Goal: Contribute content: Add original content to the website for others to see

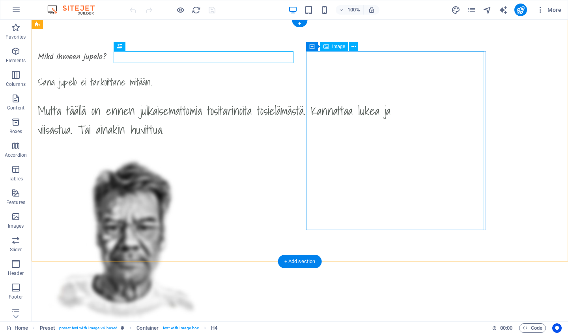
click at [336, 46] on span "Image" at bounding box center [338, 46] width 13 height 5
select select "px"
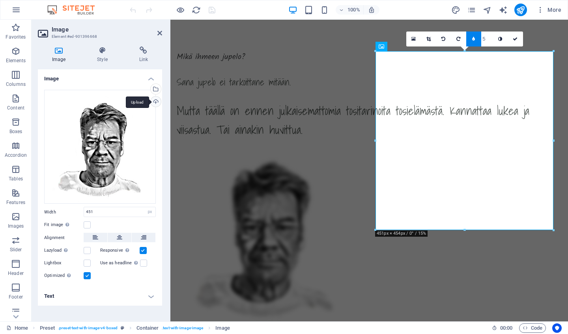
click at [155, 101] on div "Upload" at bounding box center [155, 103] width 12 height 12
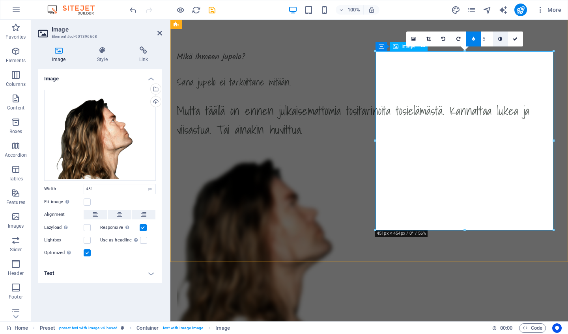
click at [500, 38] on icon at bounding box center [500, 39] width 4 height 5
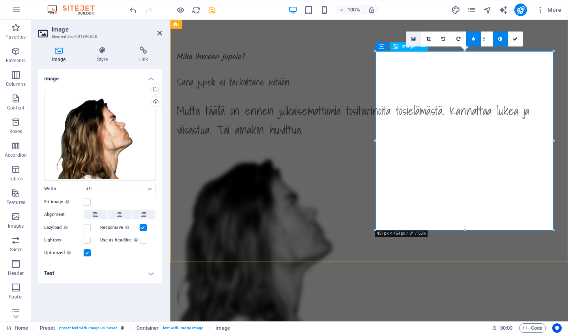
click at [413, 37] on icon at bounding box center [413, 39] width 4 height 6
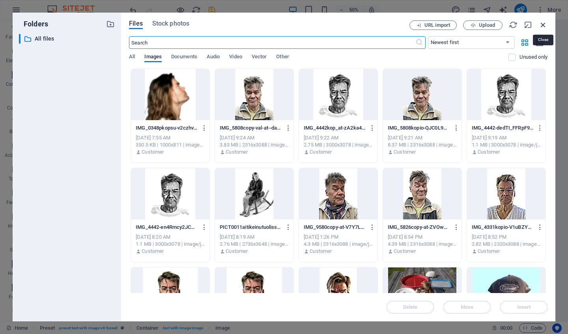
click at [543, 25] on icon "button" at bounding box center [542, 24] width 9 height 9
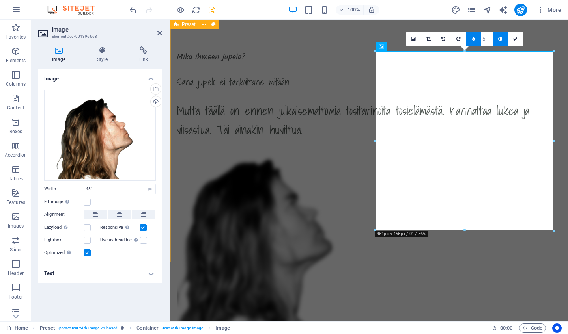
click at [474, 39] on icon at bounding box center [473, 39] width 3 height 5
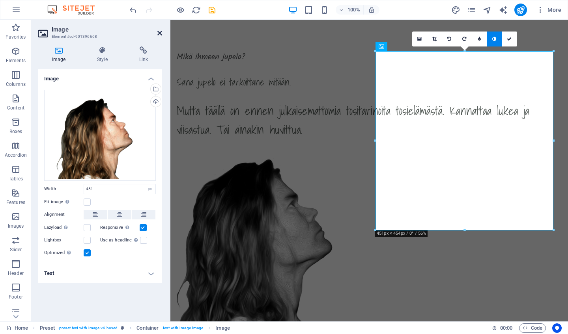
click at [160, 31] on icon at bounding box center [159, 33] width 5 height 6
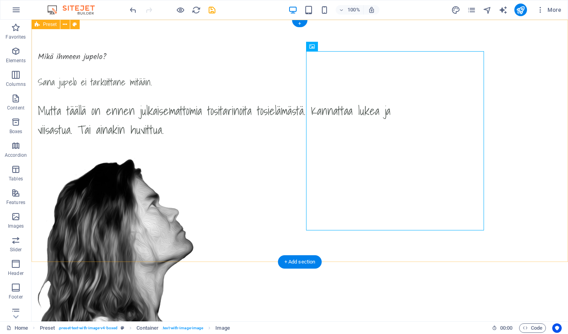
click at [525, 187] on div "Mikä ihmeen jupelo? Sana jupelo ei tarkoittane mitään. Mutta täällä on ennen ju…" at bounding box center [300, 188] width 536 height 336
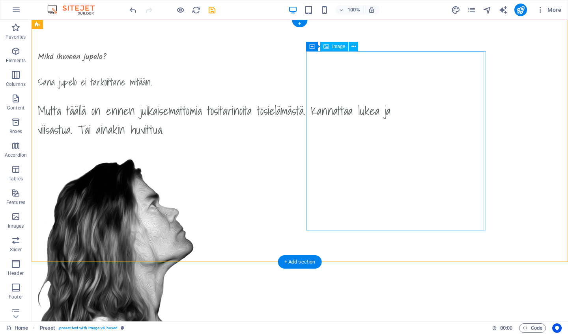
click at [332, 47] on div "Image" at bounding box center [334, 46] width 28 height 9
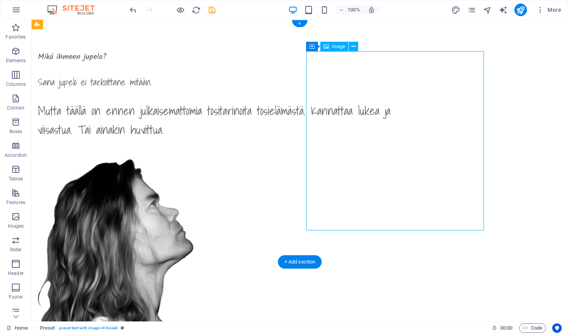
click at [332, 47] on div "Image" at bounding box center [334, 46] width 28 height 9
select select "px"
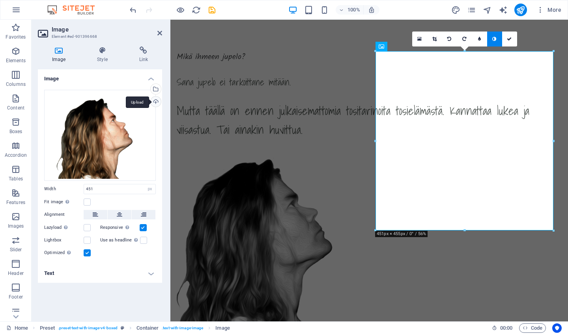
click at [151, 99] on div "Upload" at bounding box center [155, 103] width 12 height 12
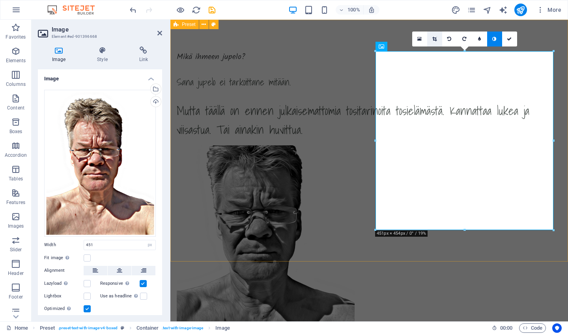
click at [435, 37] on icon at bounding box center [434, 39] width 4 height 5
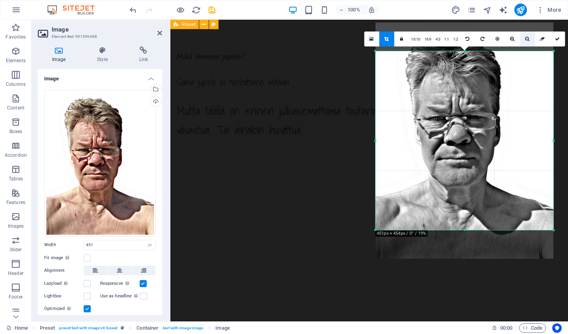
click at [526, 37] on icon at bounding box center [527, 39] width 4 height 5
click at [512, 37] on link at bounding box center [515, 39] width 15 height 15
click at [502, 40] on icon at bounding box center [500, 39] width 4 height 5
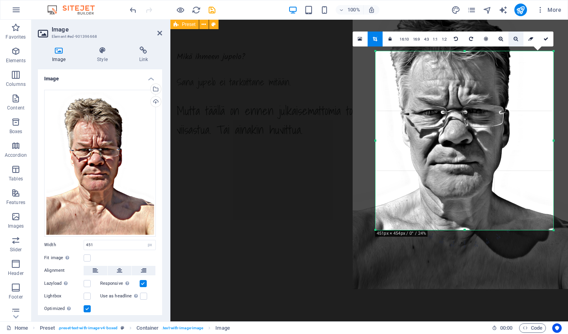
click at [516, 38] on icon at bounding box center [515, 39] width 4 height 5
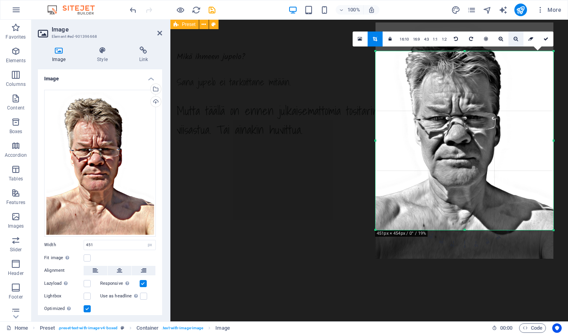
click at [516, 39] on icon at bounding box center [515, 39] width 4 height 5
click at [159, 32] on icon at bounding box center [159, 33] width 5 height 6
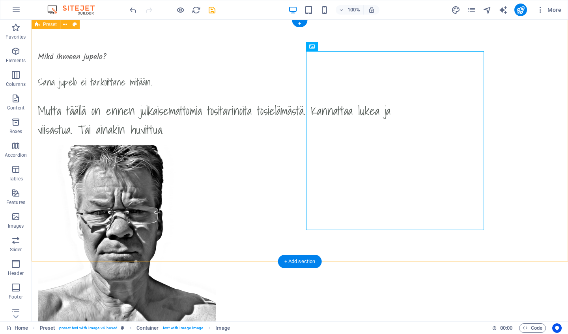
click at [509, 154] on div "Mikä ihmeen jupelo? Sana jupelo ei tarkoittane mitään. Mutta täällä on ennen ju…" at bounding box center [300, 188] width 536 height 336
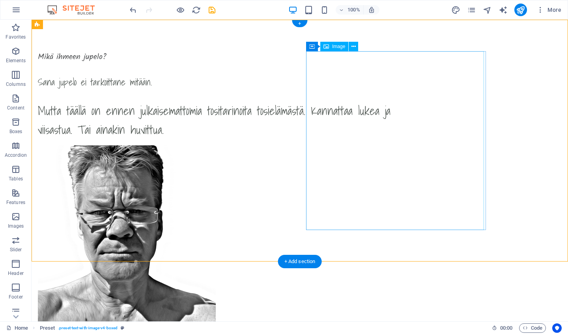
click at [335, 48] on span "Image" at bounding box center [338, 46] width 13 height 5
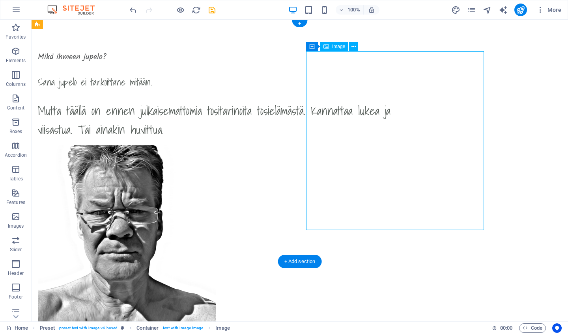
click at [335, 48] on span "Image" at bounding box center [338, 46] width 13 height 5
select select "px"
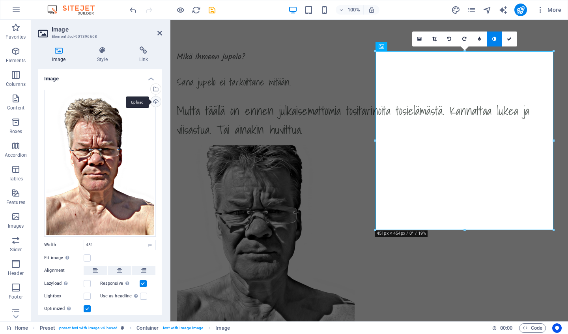
click at [154, 102] on div "Upload" at bounding box center [155, 103] width 12 height 12
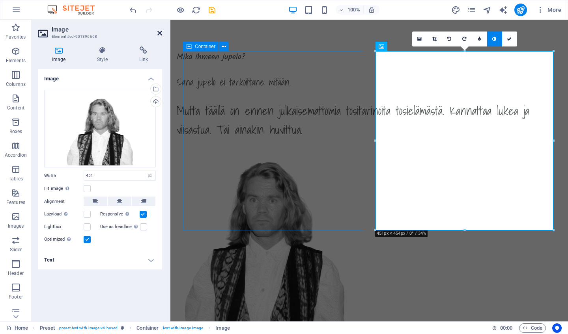
click at [159, 33] on icon at bounding box center [159, 33] width 5 height 6
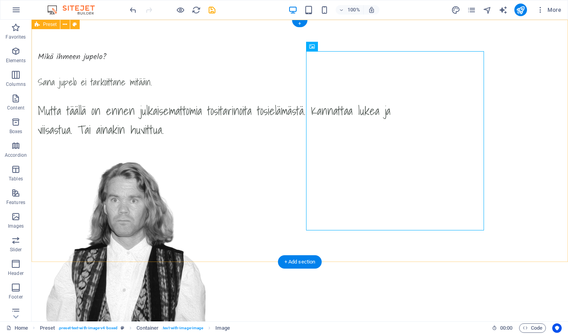
click at [522, 125] on div "Mikä ihmeen jupelo? Sana jupelo ei tarkoittane mitään. Mutta täällä on ennen ju…" at bounding box center [300, 188] width 536 height 336
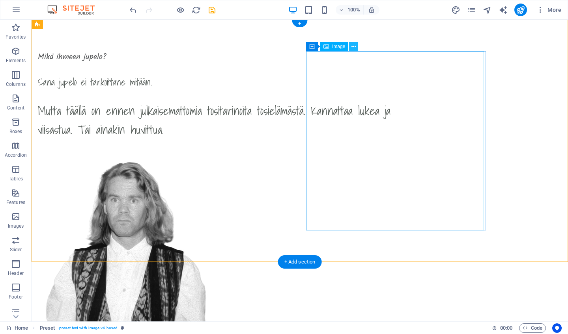
click at [354, 47] on icon at bounding box center [353, 47] width 4 height 8
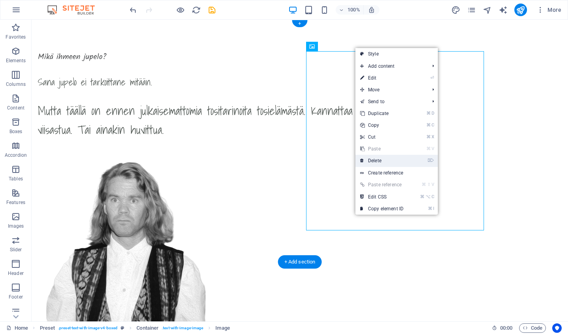
click at [382, 160] on link "⌦ Delete" at bounding box center [381, 161] width 53 height 12
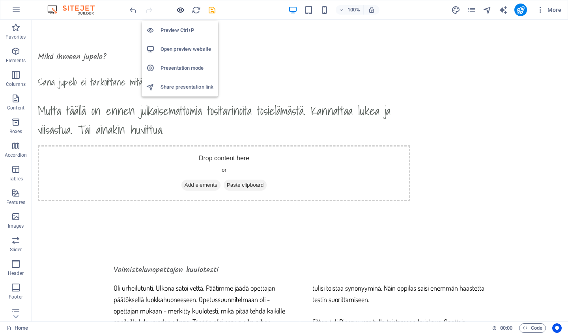
click at [181, 13] on icon "button" at bounding box center [180, 10] width 9 height 9
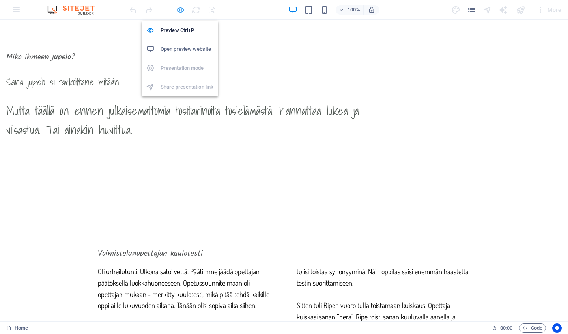
click at [179, 11] on icon "button" at bounding box center [180, 10] width 9 height 9
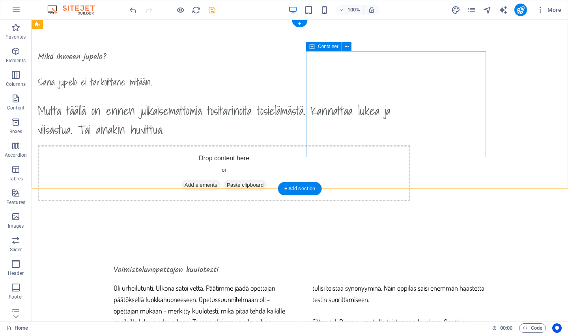
click at [220, 180] on span "Add elements" at bounding box center [200, 185] width 39 height 11
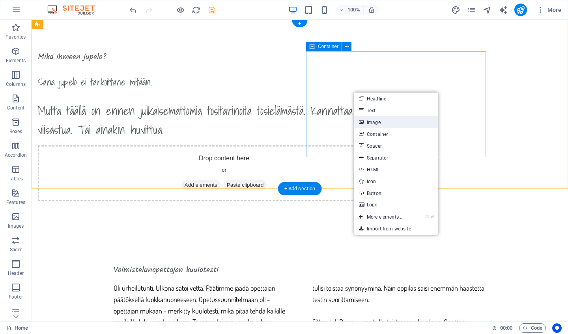
click at [380, 122] on link "Image" at bounding box center [396, 122] width 84 height 12
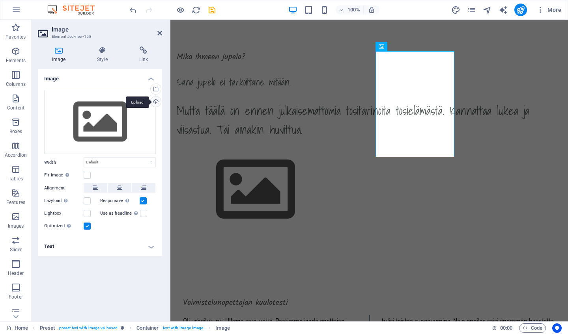
click at [156, 99] on div "Upload" at bounding box center [155, 103] width 12 height 12
click at [160, 32] on icon at bounding box center [159, 33] width 5 height 6
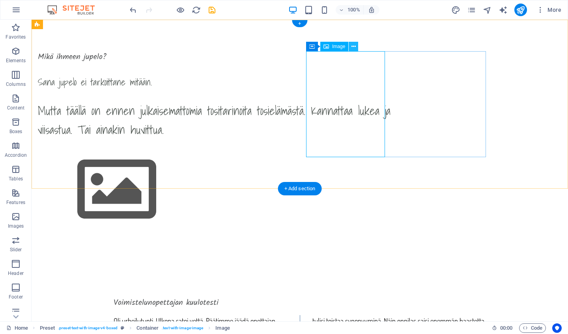
click at [356, 47] on button at bounding box center [352, 46] width 9 height 9
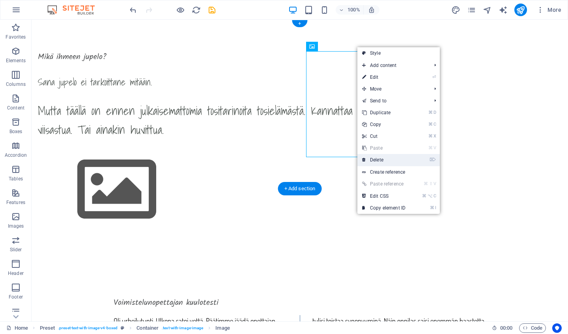
click at [385, 158] on link "⌦ Delete" at bounding box center [383, 160] width 53 height 12
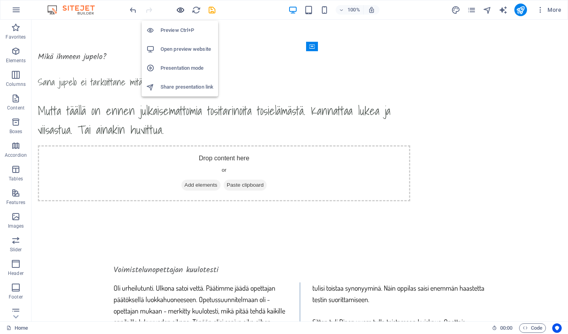
click at [181, 12] on icon "button" at bounding box center [180, 10] width 9 height 9
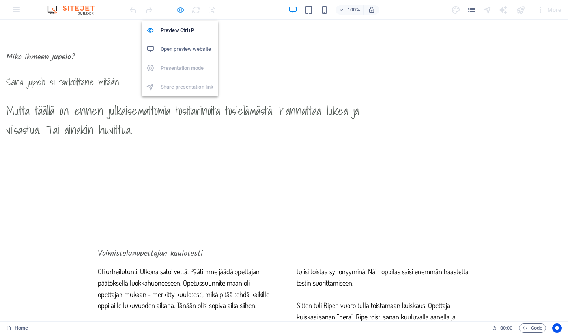
click at [181, 12] on icon "button" at bounding box center [180, 10] width 9 height 9
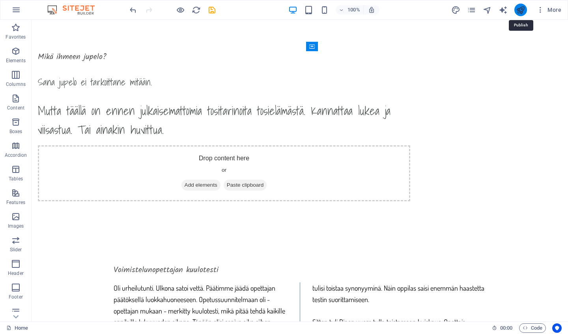
click at [518, 7] on icon "publish" at bounding box center [520, 10] width 9 height 9
